Goal: Transaction & Acquisition: Purchase product/service

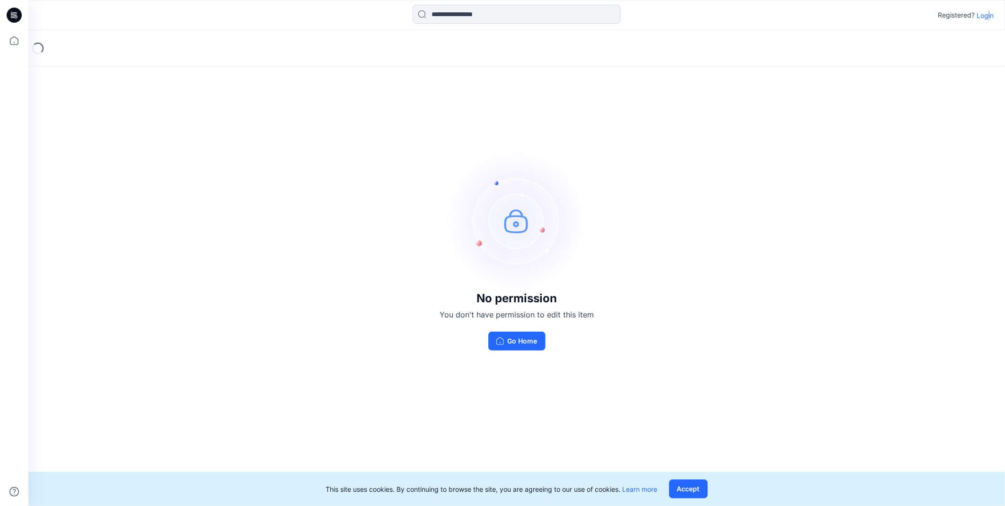
click at [990, 14] on p "Login" at bounding box center [985, 15] width 17 height 10
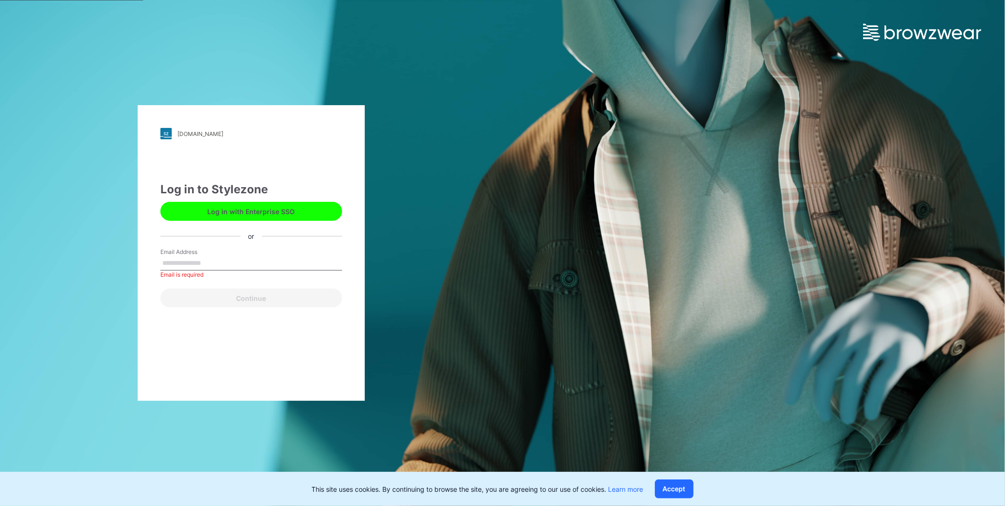
click at [266, 253] on div "Email Address Email is required" at bounding box center [251, 262] width 182 height 28
click at [212, 259] on input "Email Address" at bounding box center [251, 263] width 182 height 14
type input "**********"
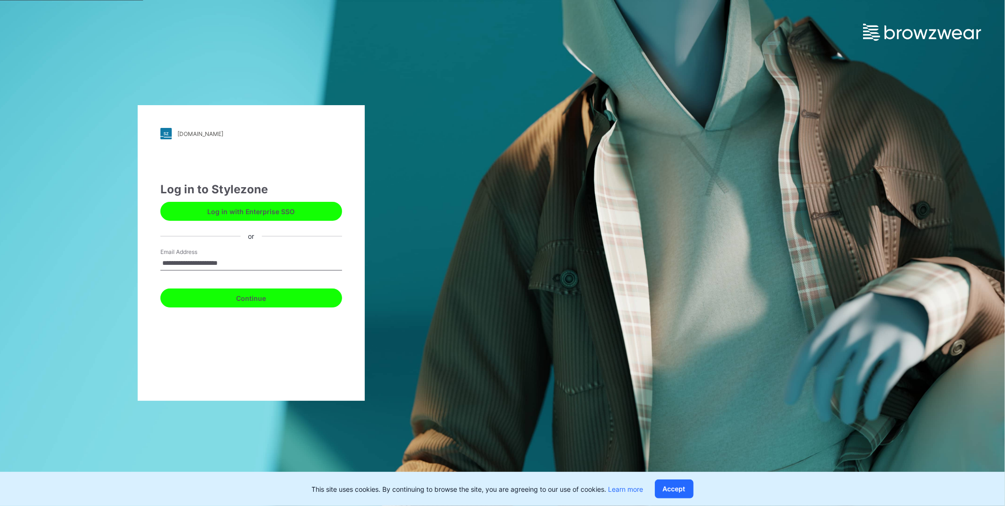
click at [242, 302] on button "Continue" at bounding box center [251, 297] width 182 height 19
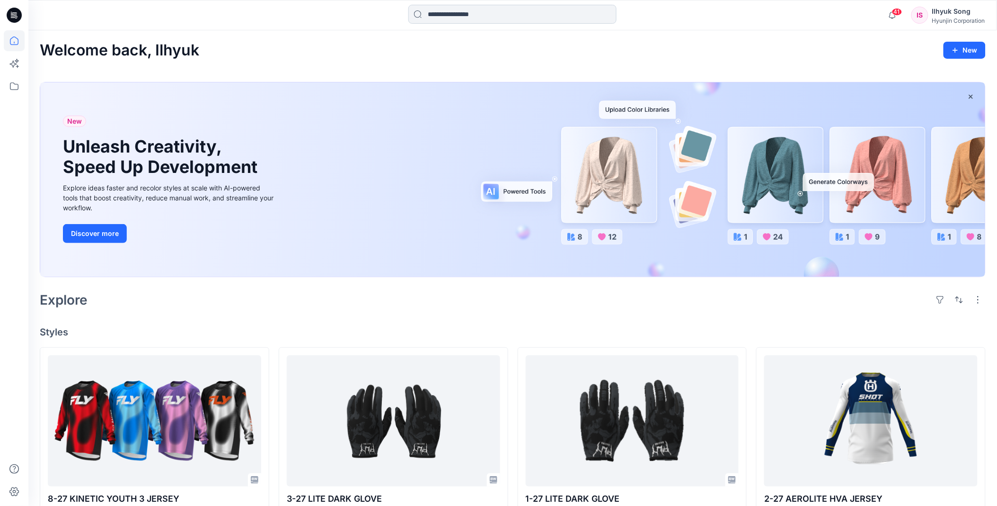
click at [447, 10] on input at bounding box center [512, 14] width 208 height 19
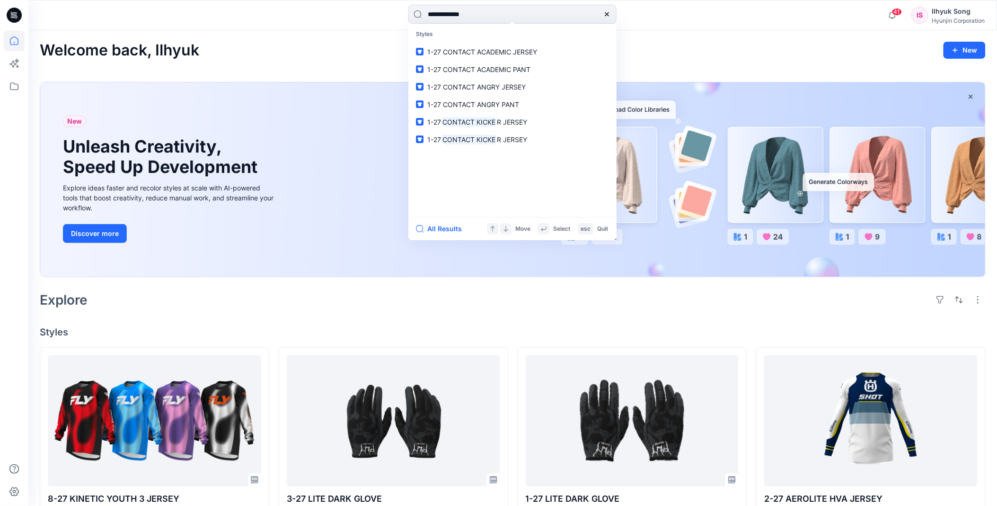
type input "**********"
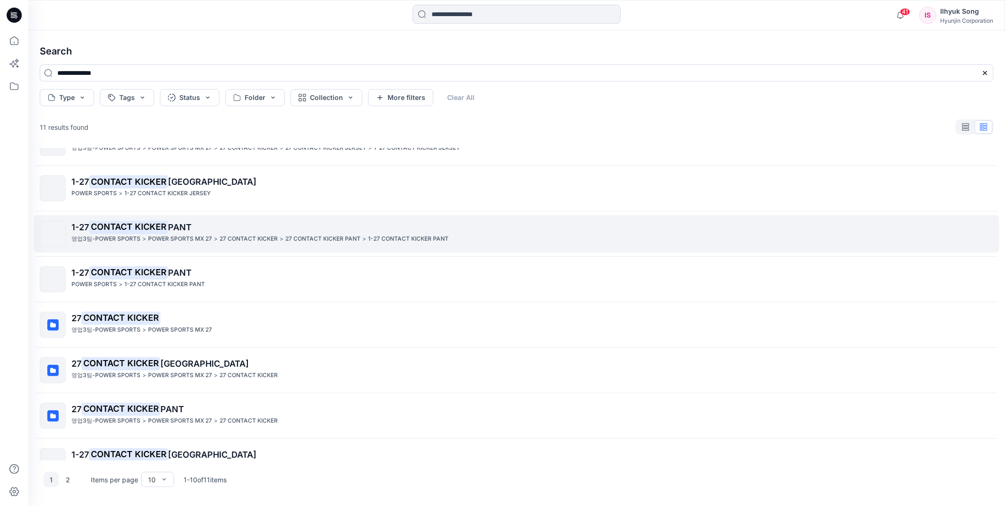
scroll to position [53, 0]
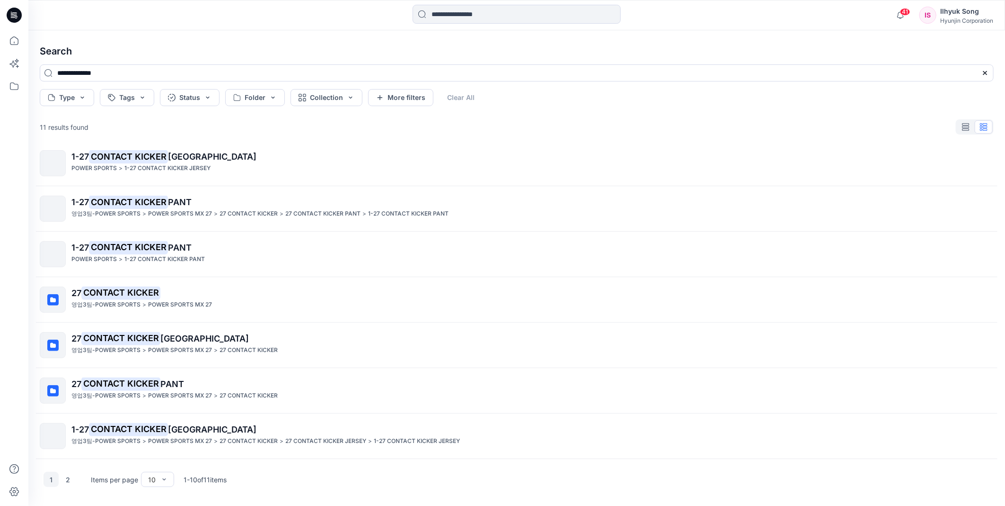
click at [180, 211] on p "POWER SPORTS MX 27" at bounding box center [180, 214] width 64 height 10
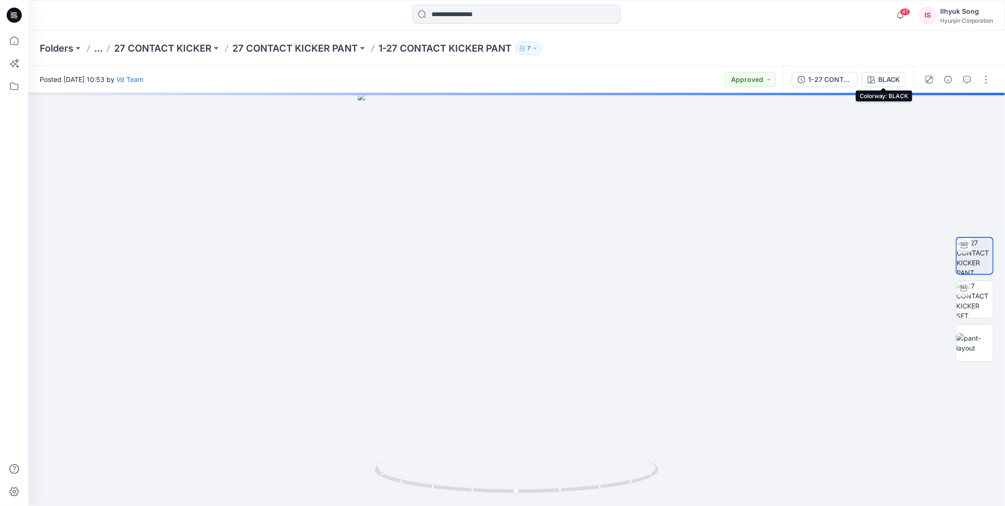
click at [892, 81] on div "BLACK" at bounding box center [890, 79] width 22 height 10
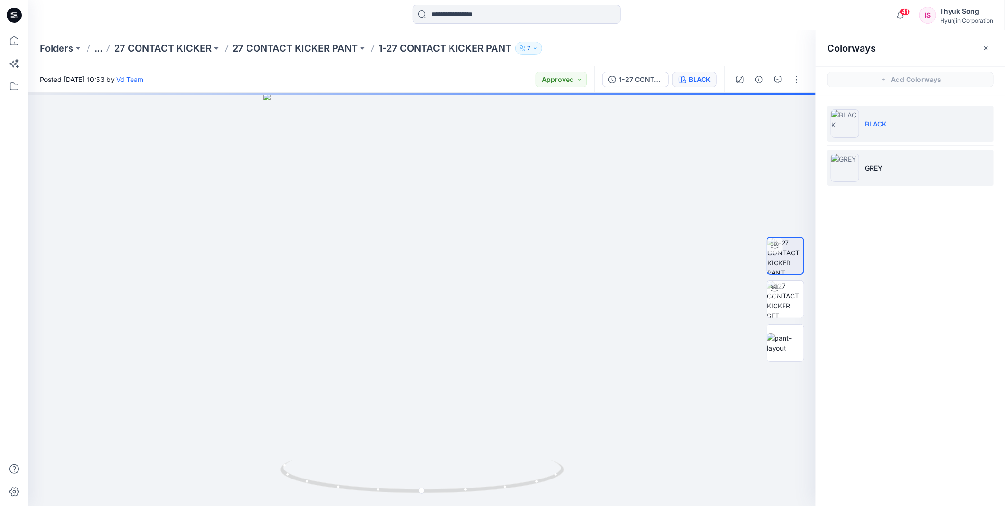
click at [858, 171] on img at bounding box center [845, 167] width 28 height 28
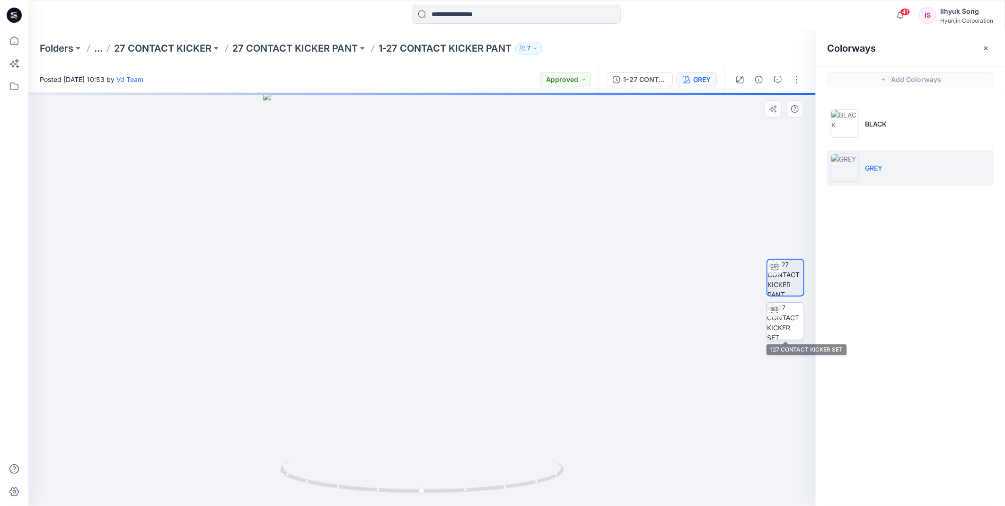
click at [778, 328] on img at bounding box center [785, 320] width 37 height 37
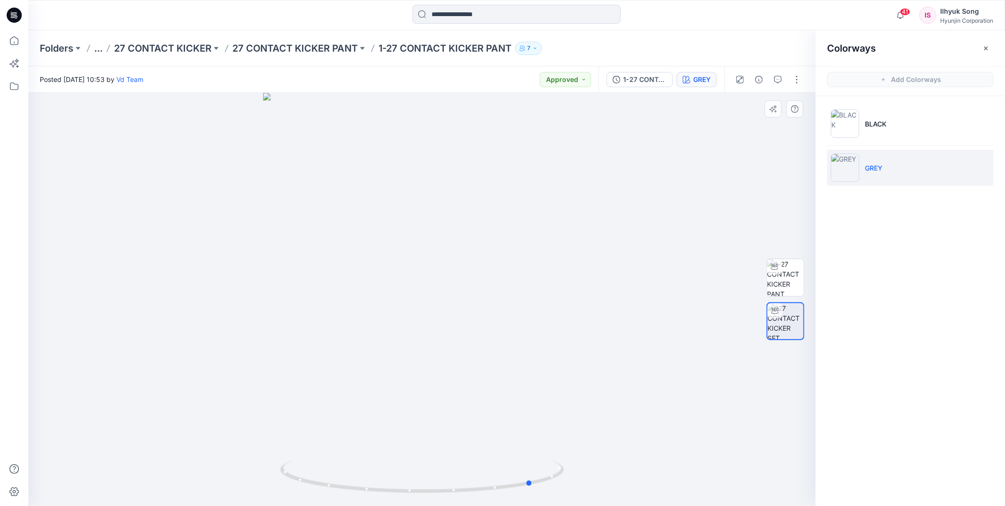
drag, startPoint x: 542, startPoint y: 284, endPoint x: 654, endPoint y: 264, distance: 113.1
click at [654, 264] on div at bounding box center [422, 299] width 788 height 413
drag, startPoint x: 542, startPoint y: 268, endPoint x: 623, endPoint y: 253, distance: 82.8
click at [623, 253] on div at bounding box center [422, 299] width 788 height 413
drag, startPoint x: 481, startPoint y: 263, endPoint x: 572, endPoint y: 258, distance: 91.0
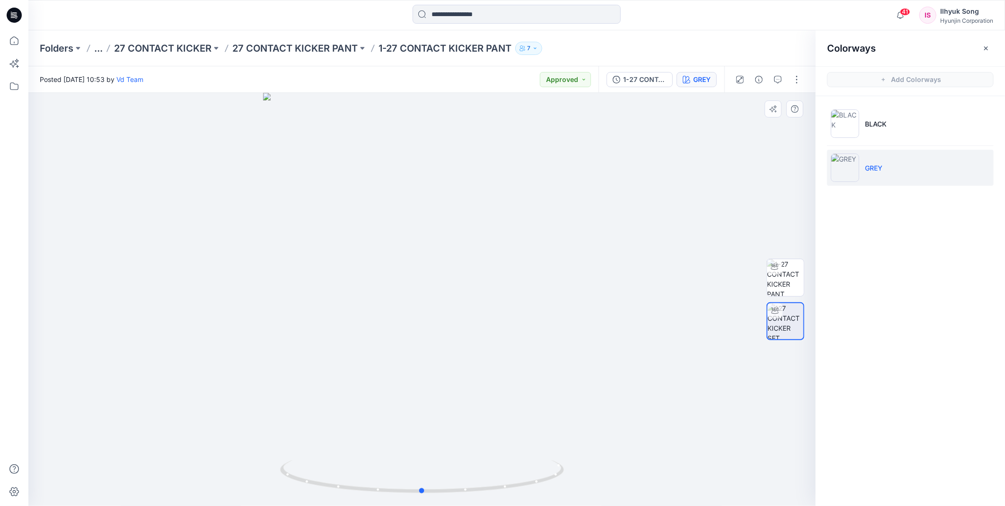
click at [572, 258] on div at bounding box center [422, 299] width 788 height 413
